Goal: Task Accomplishment & Management: Use online tool/utility

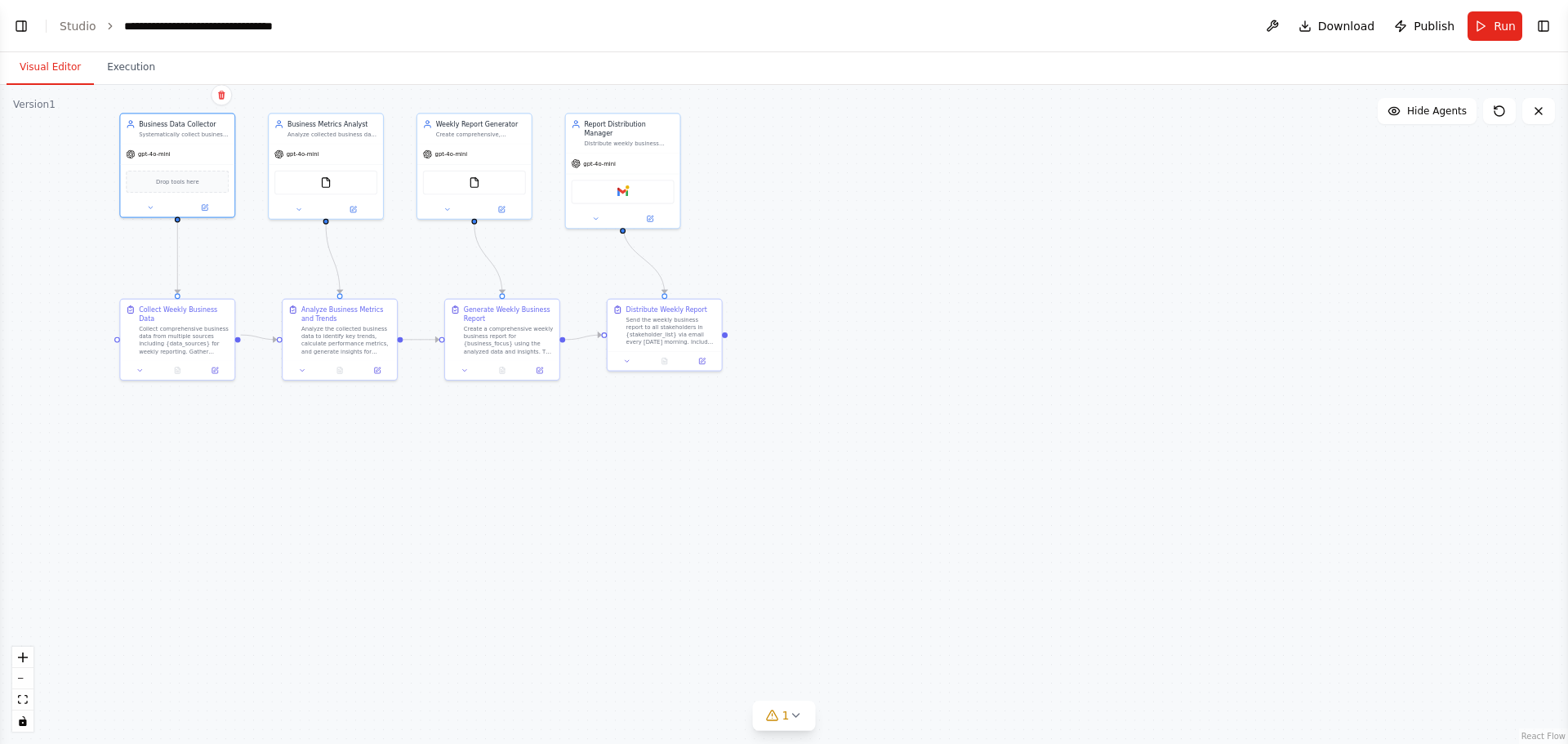
scroll to position [1267, 0]
select select "****"
click at [66, 25] on link "Studio" at bounding box center [78, 26] width 37 height 13
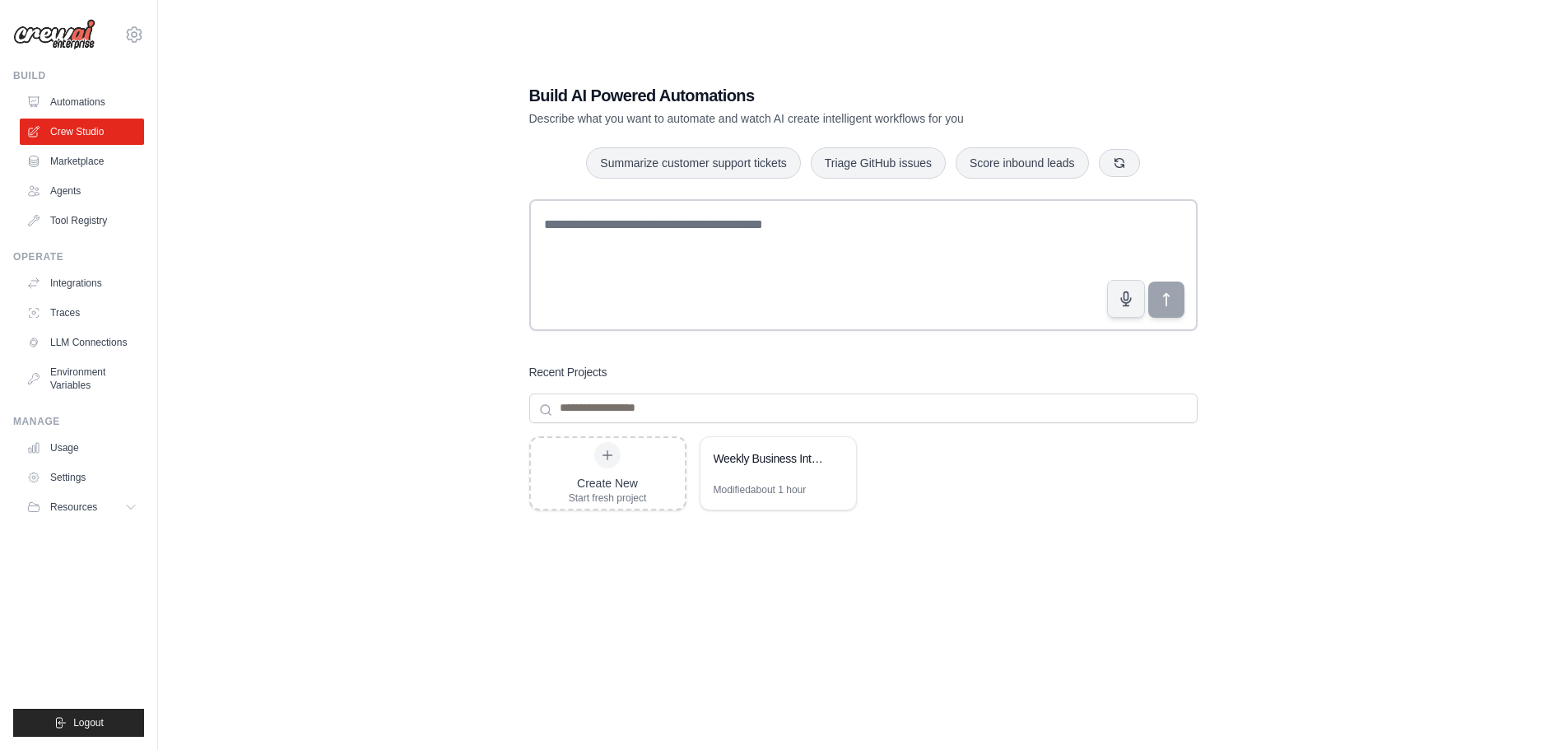
click at [80, 106] on link "Automations" at bounding box center [81, 102] width 125 height 26
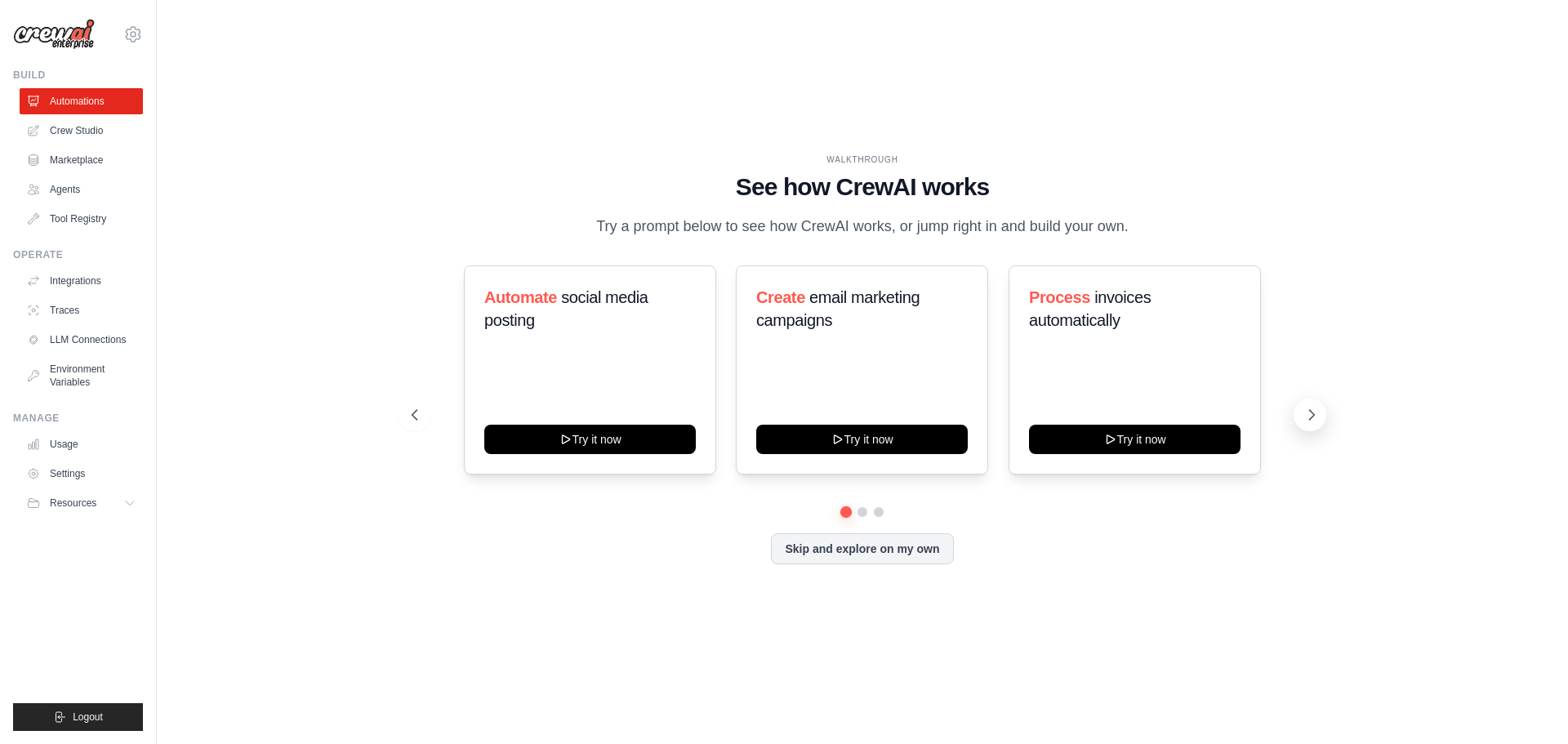
click at [1302, 413] on button at bounding box center [1309, 415] width 33 height 33
click at [1295, 422] on button at bounding box center [1309, 415] width 33 height 33
click at [1300, 419] on button at bounding box center [1309, 415] width 33 height 33
click at [419, 409] on icon at bounding box center [412, 414] width 16 height 16
click at [66, 130] on link "Crew Studio" at bounding box center [82, 130] width 124 height 26
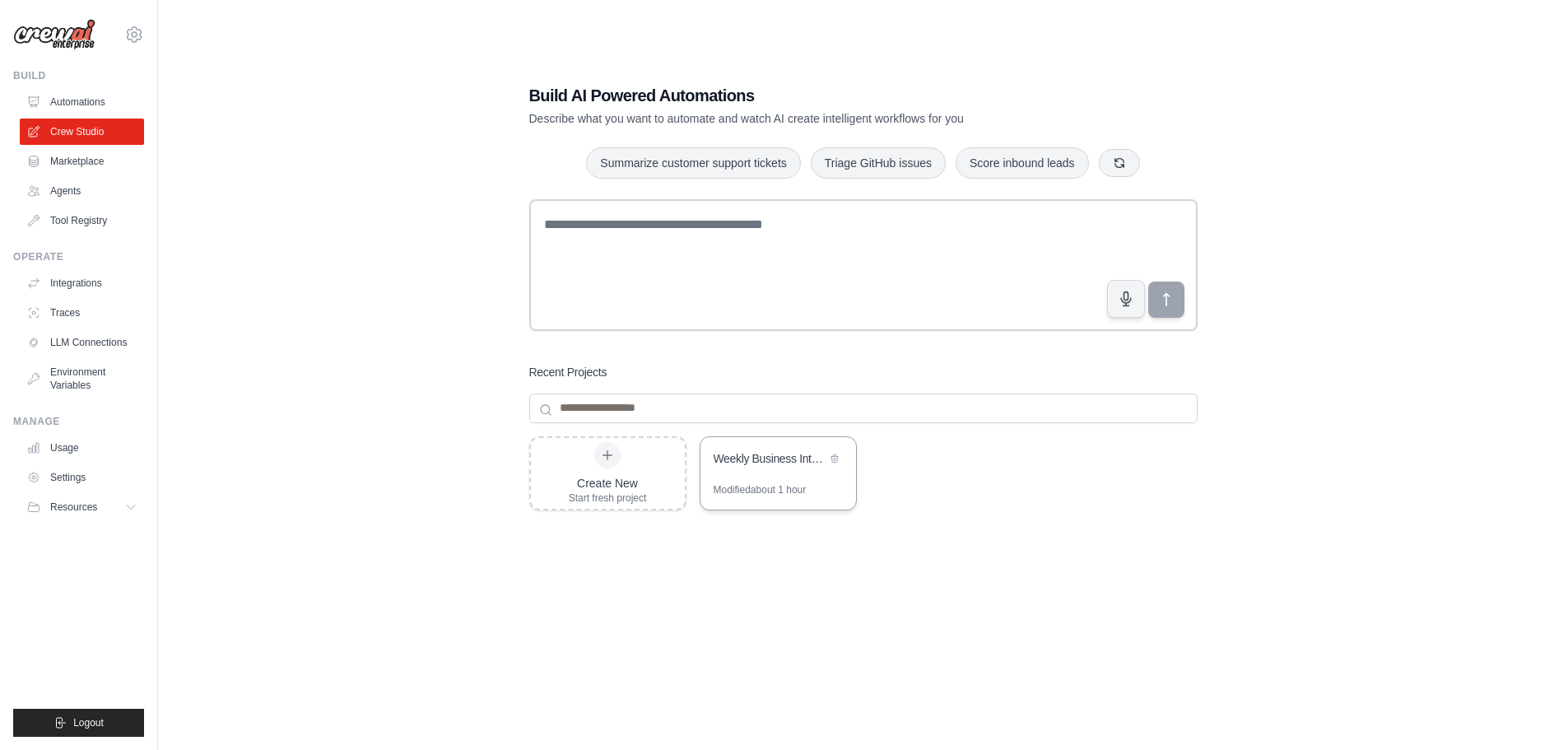
click at [776, 484] on div "Modified about 1 hour" at bounding box center [760, 490] width 93 height 14
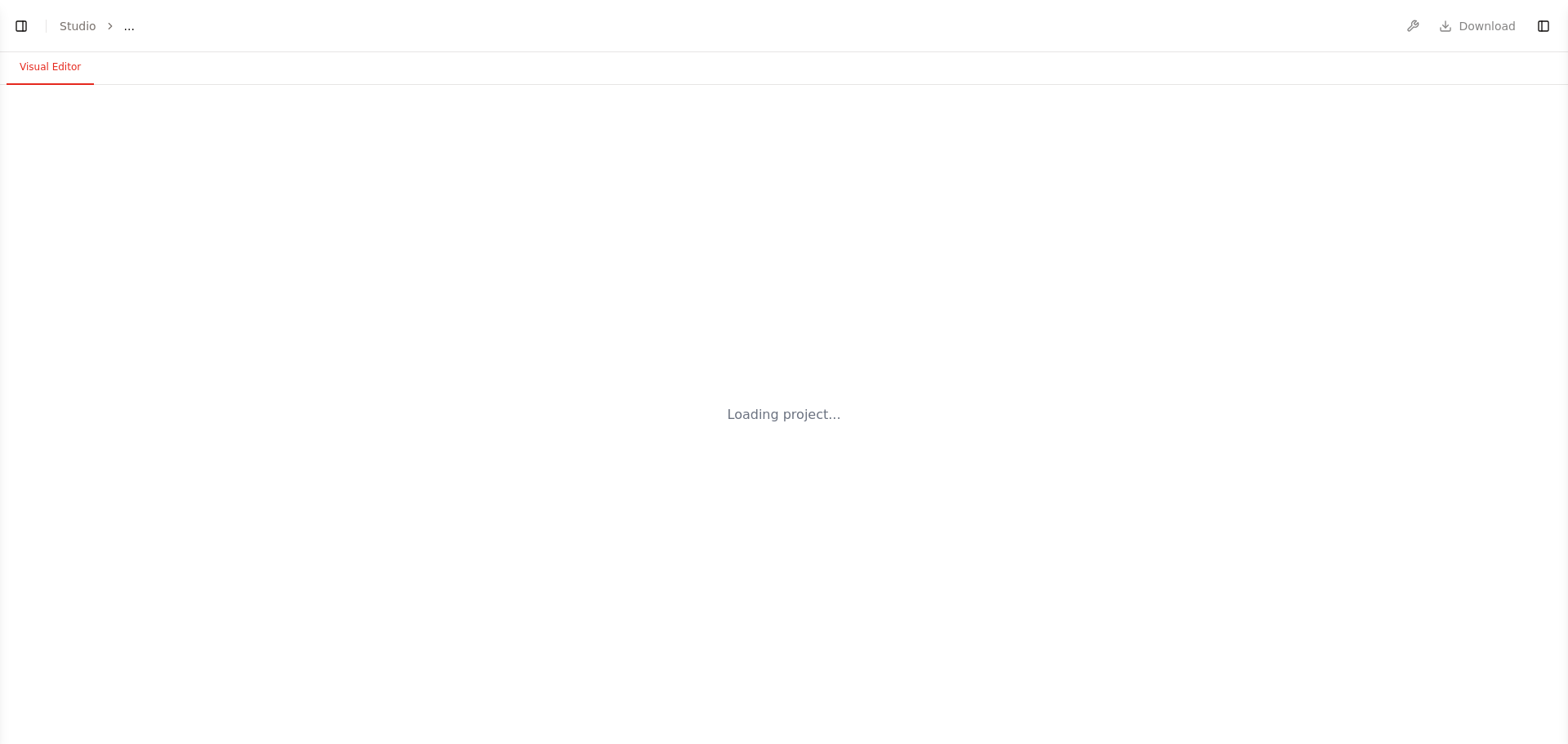
select select "****"
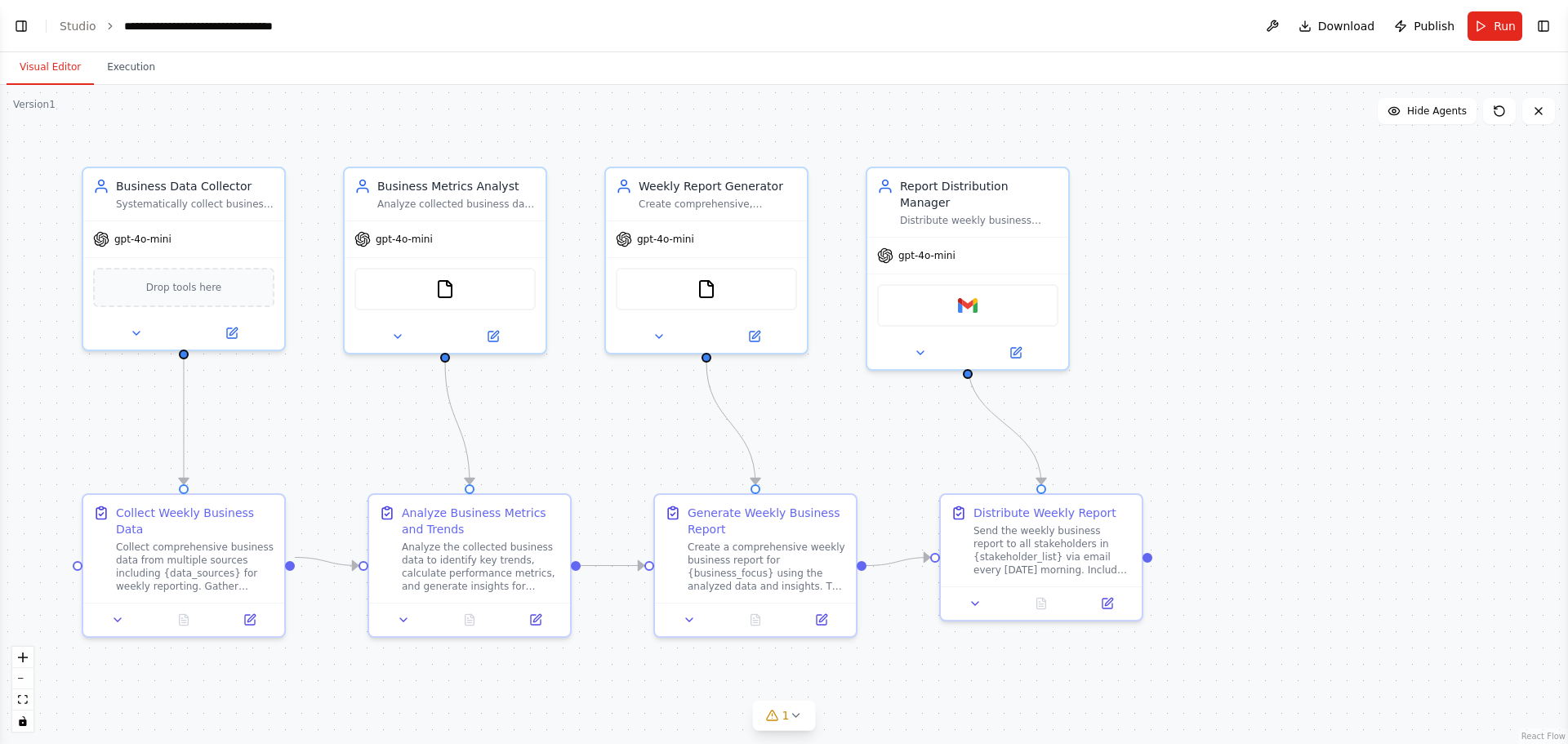
scroll to position [1267, 0]
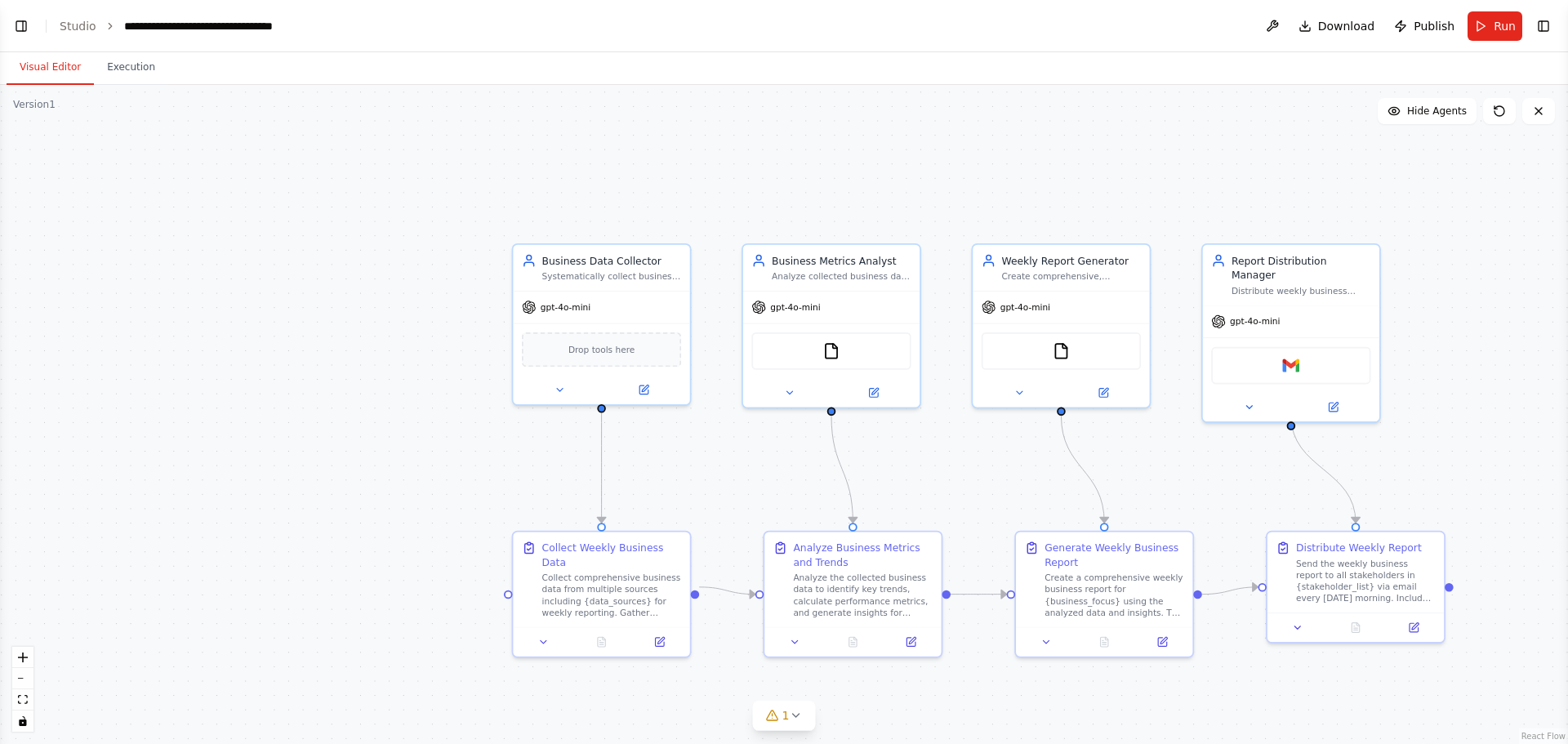
drag, startPoint x: 152, startPoint y: 441, endPoint x: 556, endPoint y: 482, distance: 406.1
click at [556, 482] on div ".deletable-edge-delete-btn { width: 20px; height: 20px; border: 0px solid #ffff…" at bounding box center [784, 414] width 1568 height 659
click at [416, 478] on div ".deletable-edge-delete-btn { width: 20px; height: 20px; border: 0px solid #ffff…" at bounding box center [784, 414] width 1568 height 659
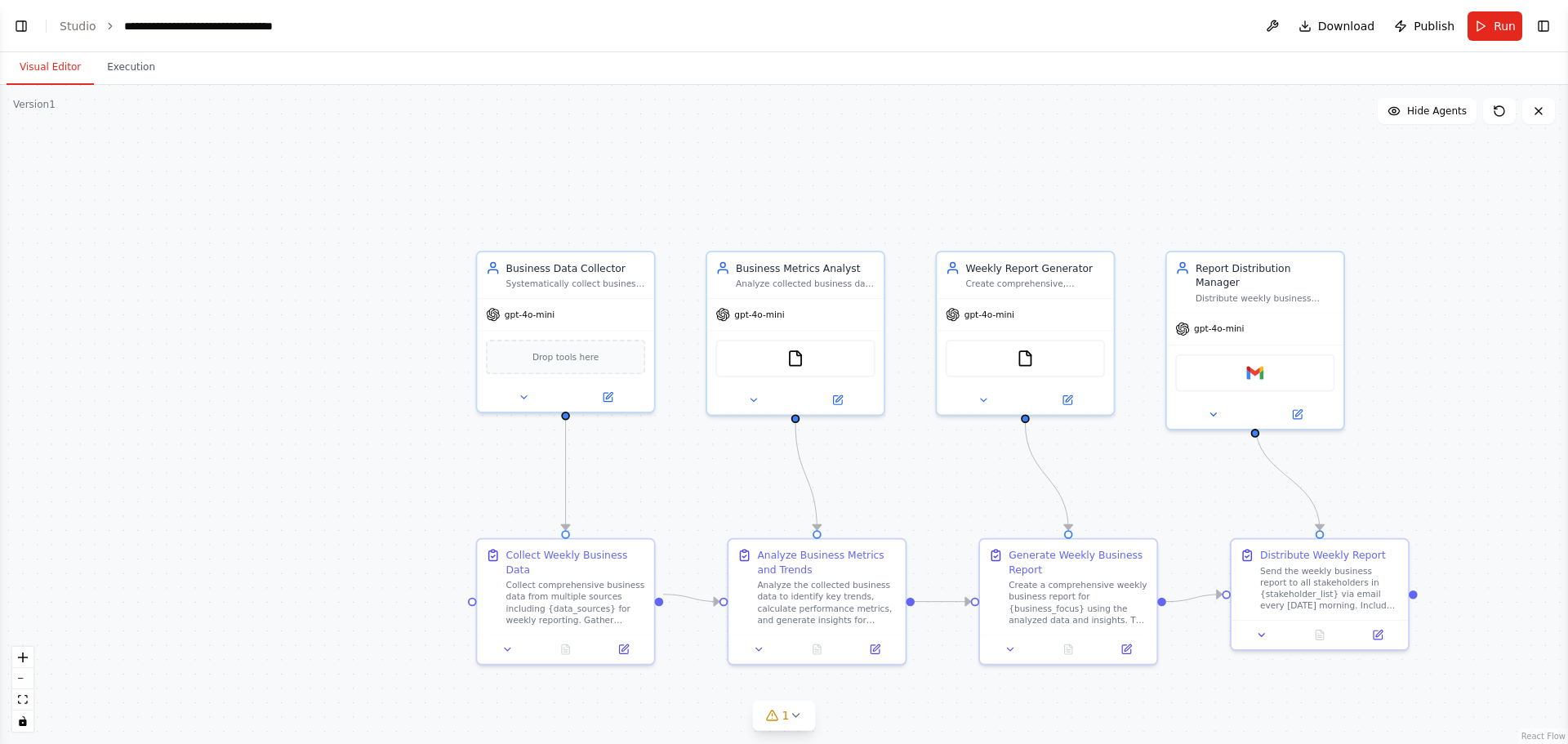
drag, startPoint x: 475, startPoint y: 306, endPoint x: 429, endPoint y: 309, distance: 46.1
click at [431, 309] on div ".deletable-edge-delete-btn { width: 20px; height: 20px; border: 0px solid #ffff…" at bounding box center [784, 414] width 1568 height 659
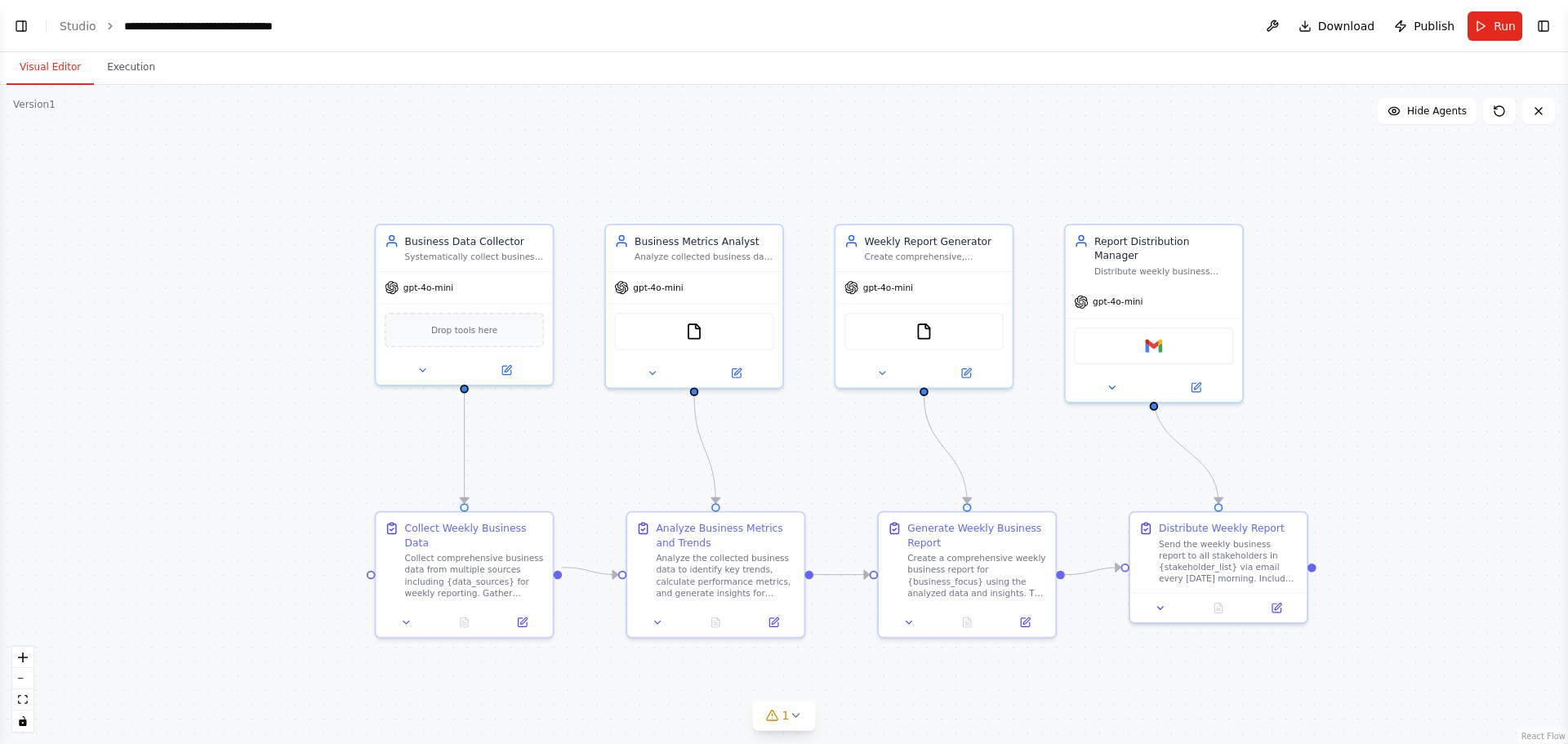
drag, startPoint x: 1160, startPoint y: 167, endPoint x: 1067, endPoint y: 140, distance: 96.8
click at [1050, 130] on div ".deletable-edge-delete-btn { width: 20px; height: 20px; border: 0px solid #ffff…" at bounding box center [784, 414] width 1568 height 659
